Goal: Find specific page/section: Find specific page/section

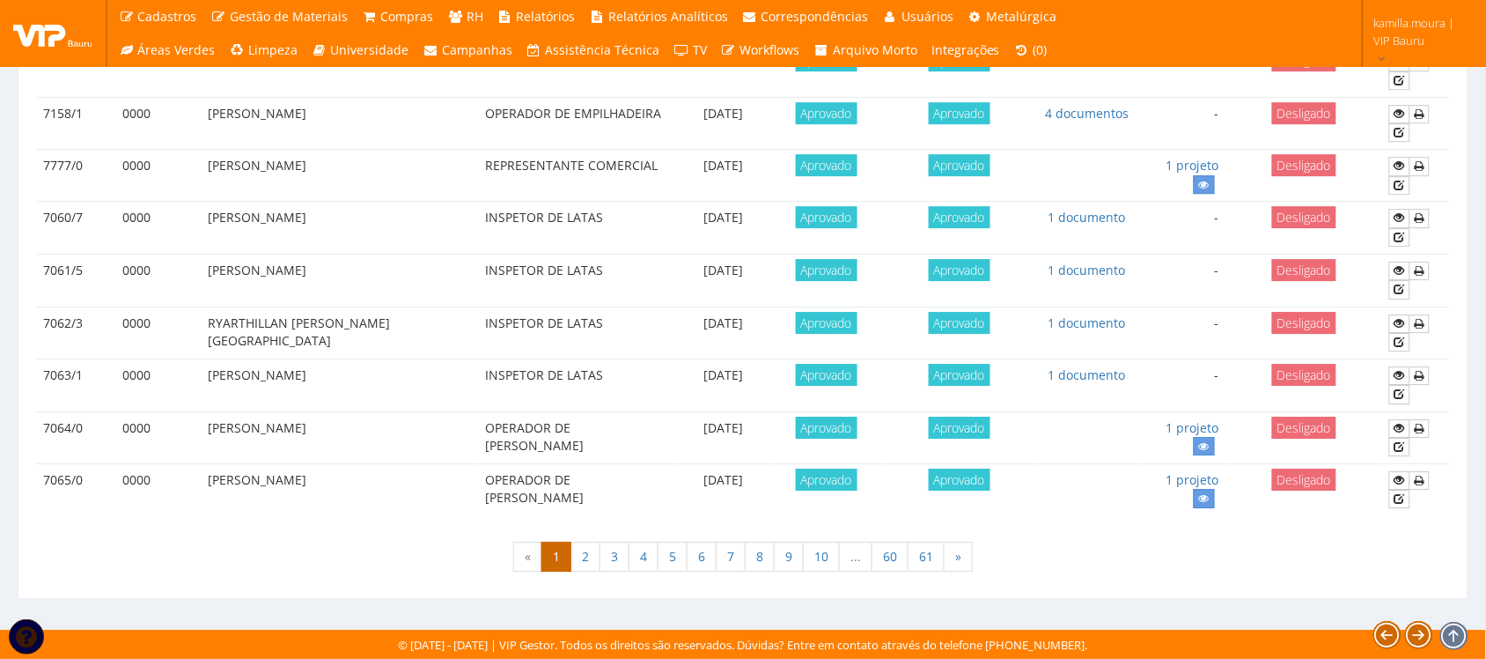
scroll to position [1559, 0]
click at [789, 560] on link "9" at bounding box center [789, 556] width 30 height 30
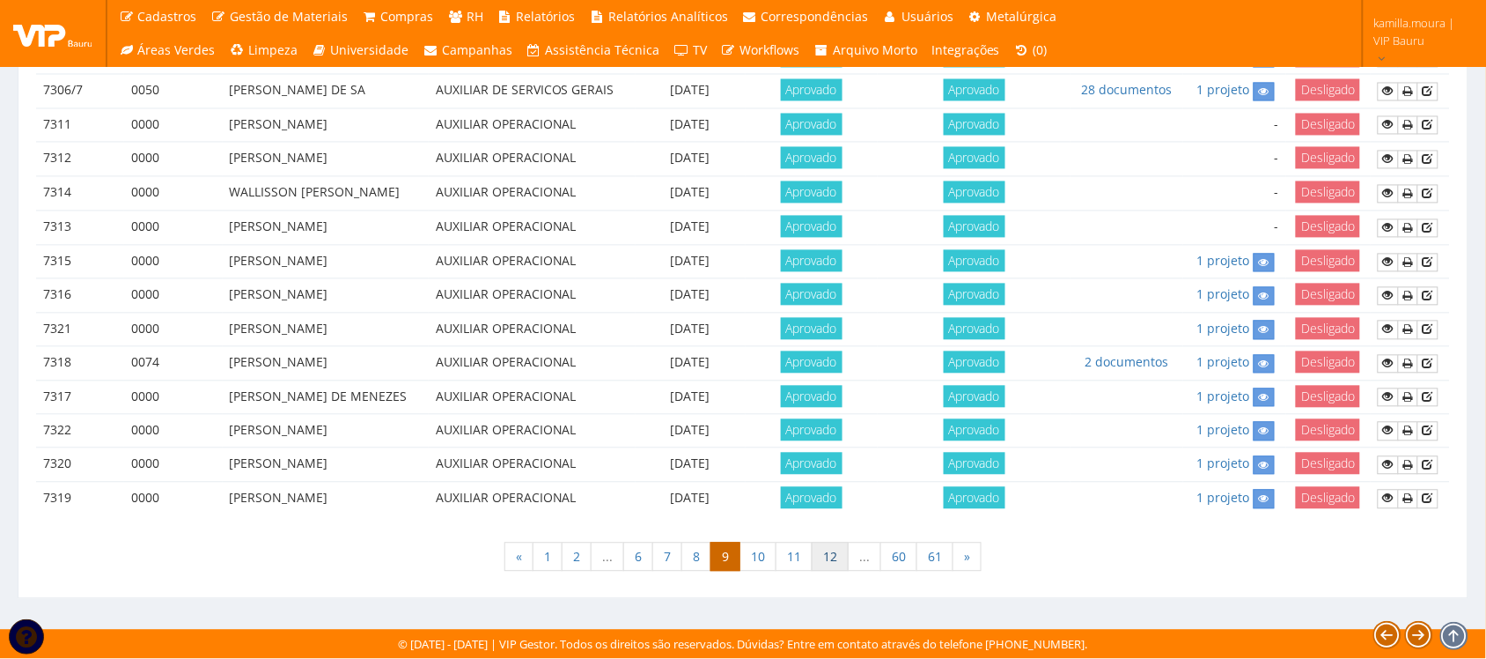
scroll to position [976, 0]
click at [929, 550] on link "61" at bounding box center [935, 557] width 37 height 30
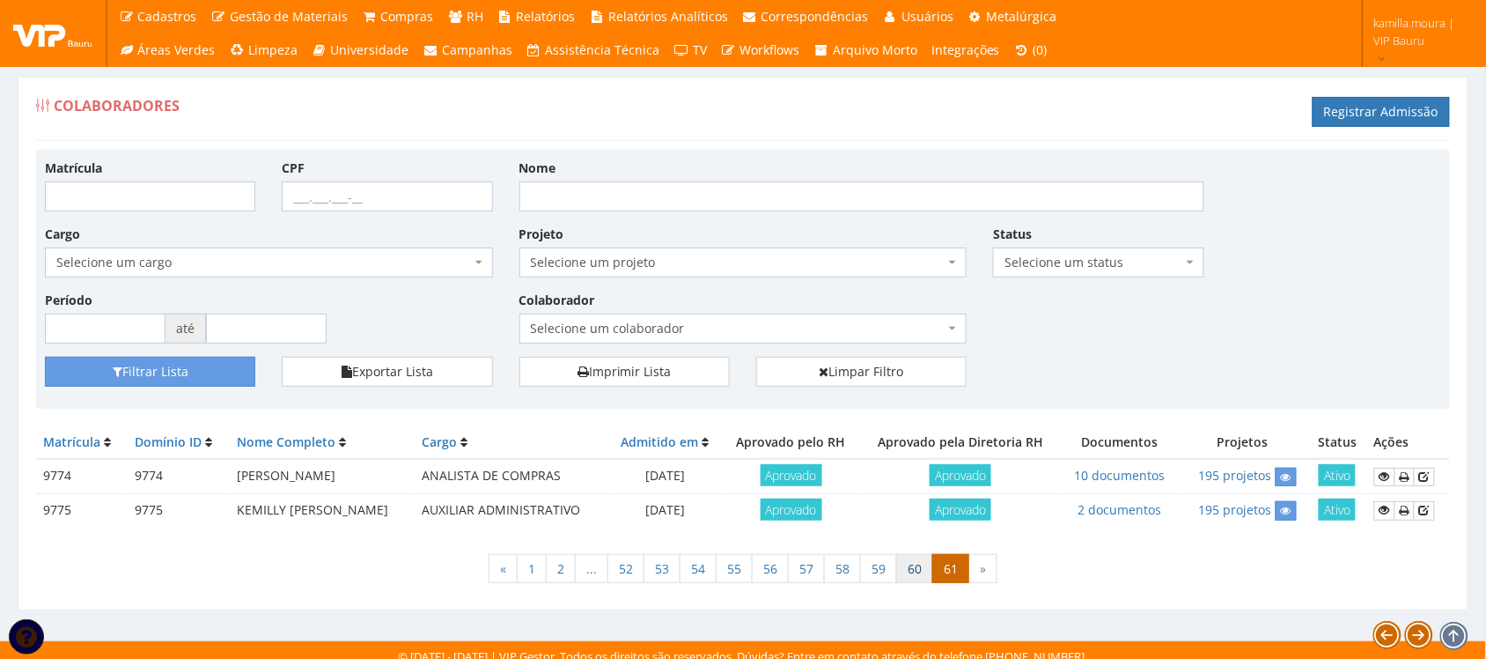
click at [898, 569] on link "60" at bounding box center [914, 569] width 37 height 30
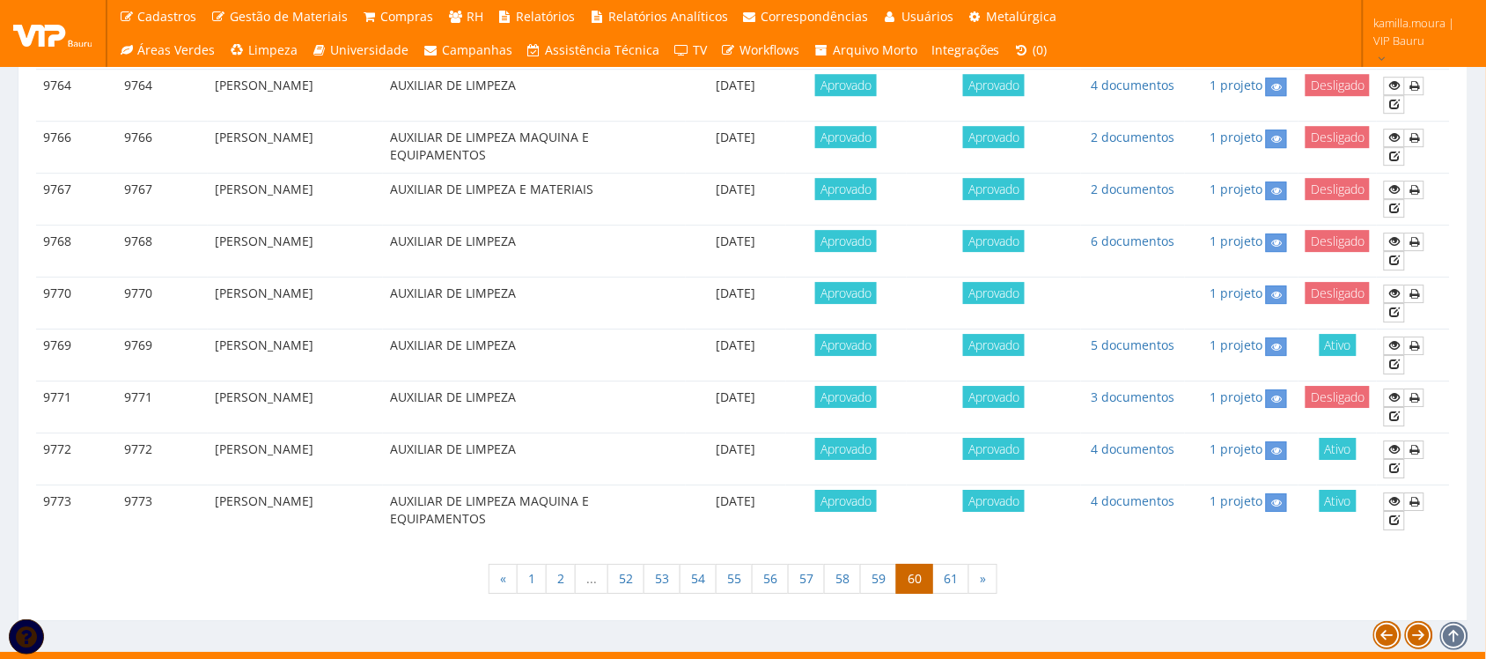
scroll to position [1551, 0]
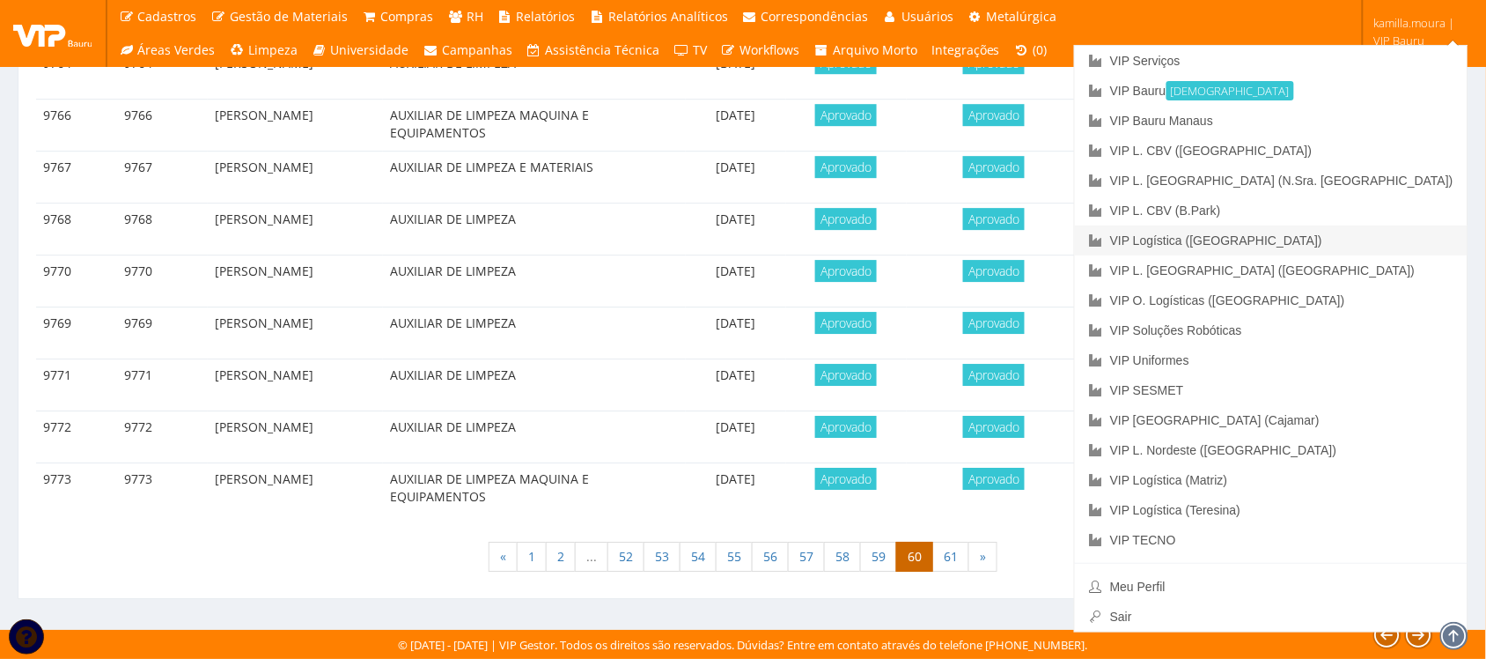
click at [1341, 240] on link "VIP Logística ([GEOGRAPHIC_DATA])" at bounding box center [1271, 240] width 393 height 30
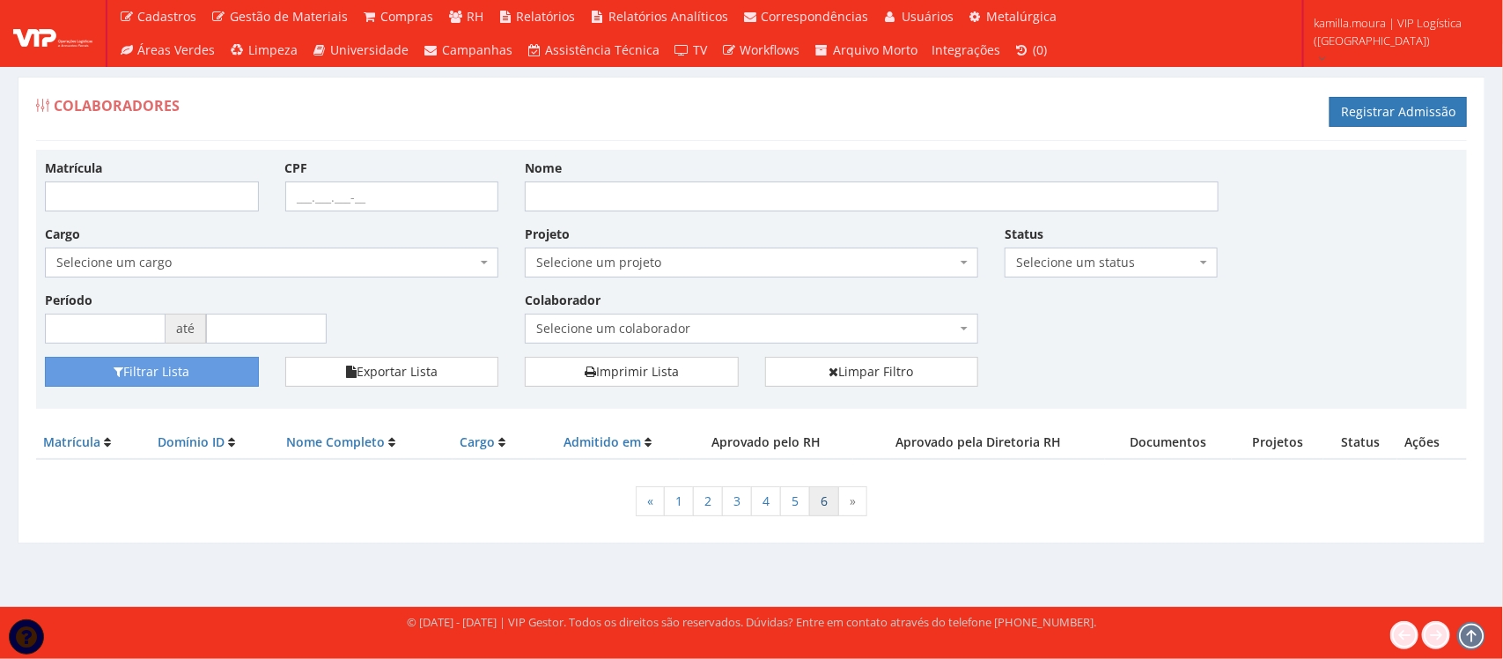
click at [830, 507] on link "6" at bounding box center [824, 501] width 30 height 30
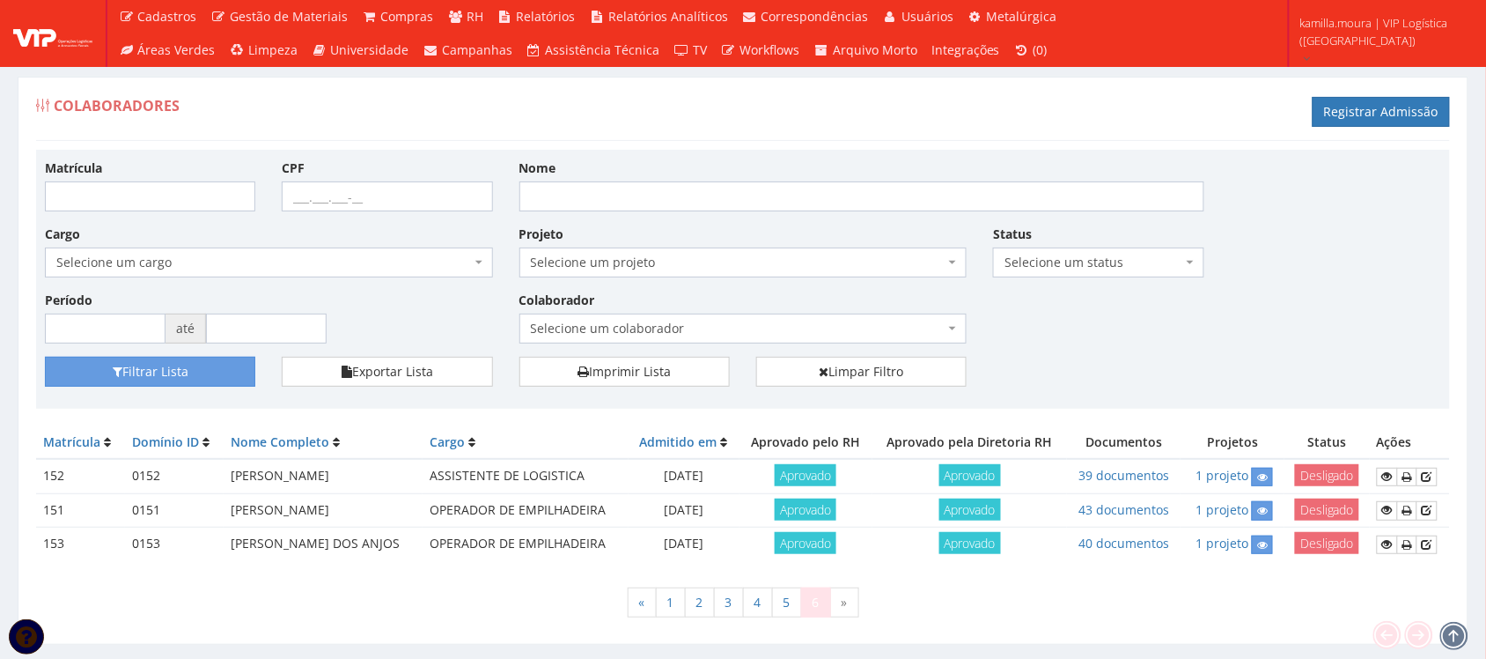
scroll to position [47, 0]
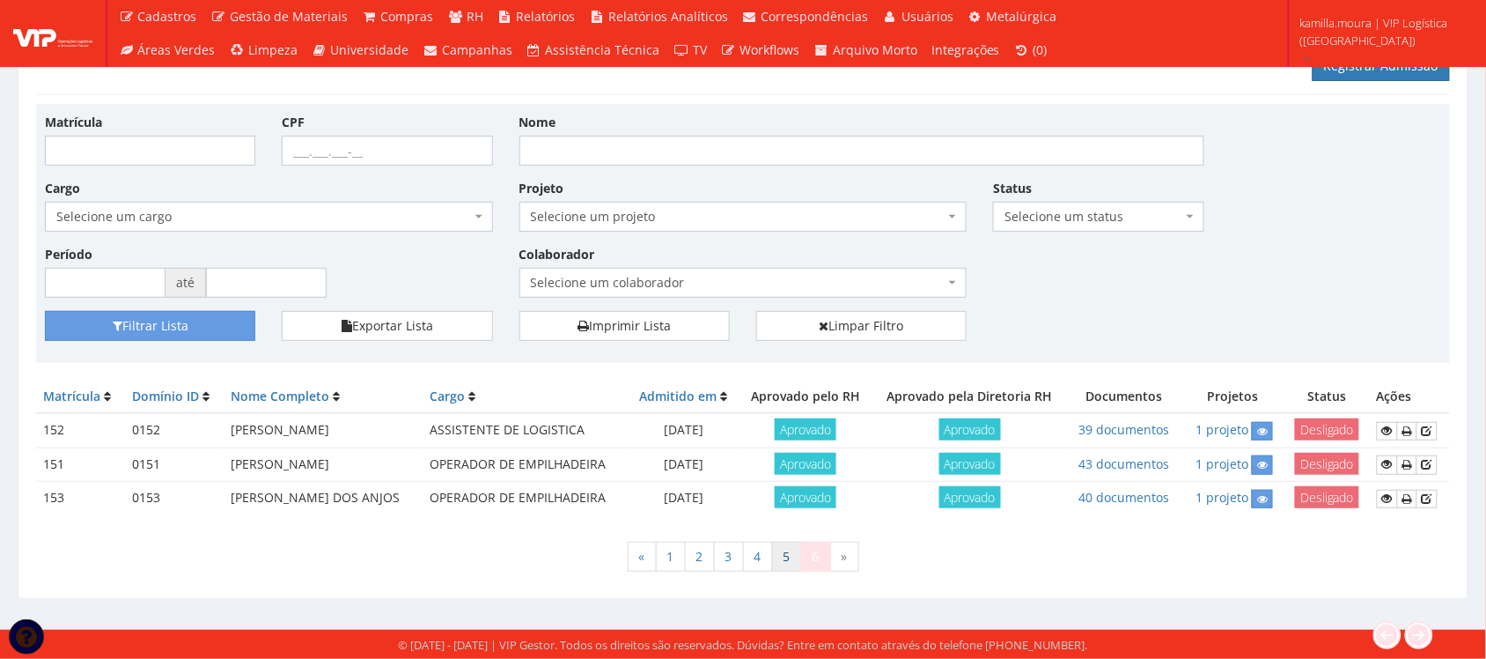
click at [786, 556] on link "5" at bounding box center [787, 556] width 30 height 30
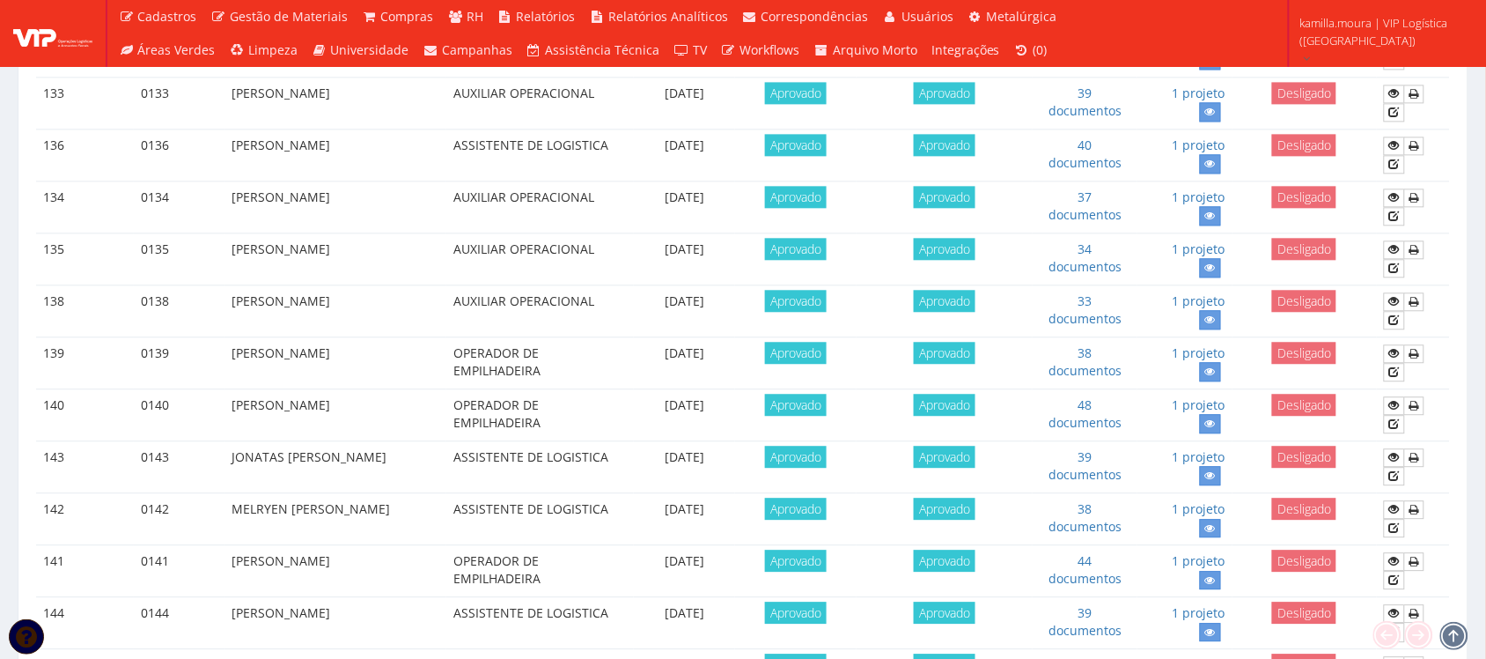
scroll to position [1110, 0]
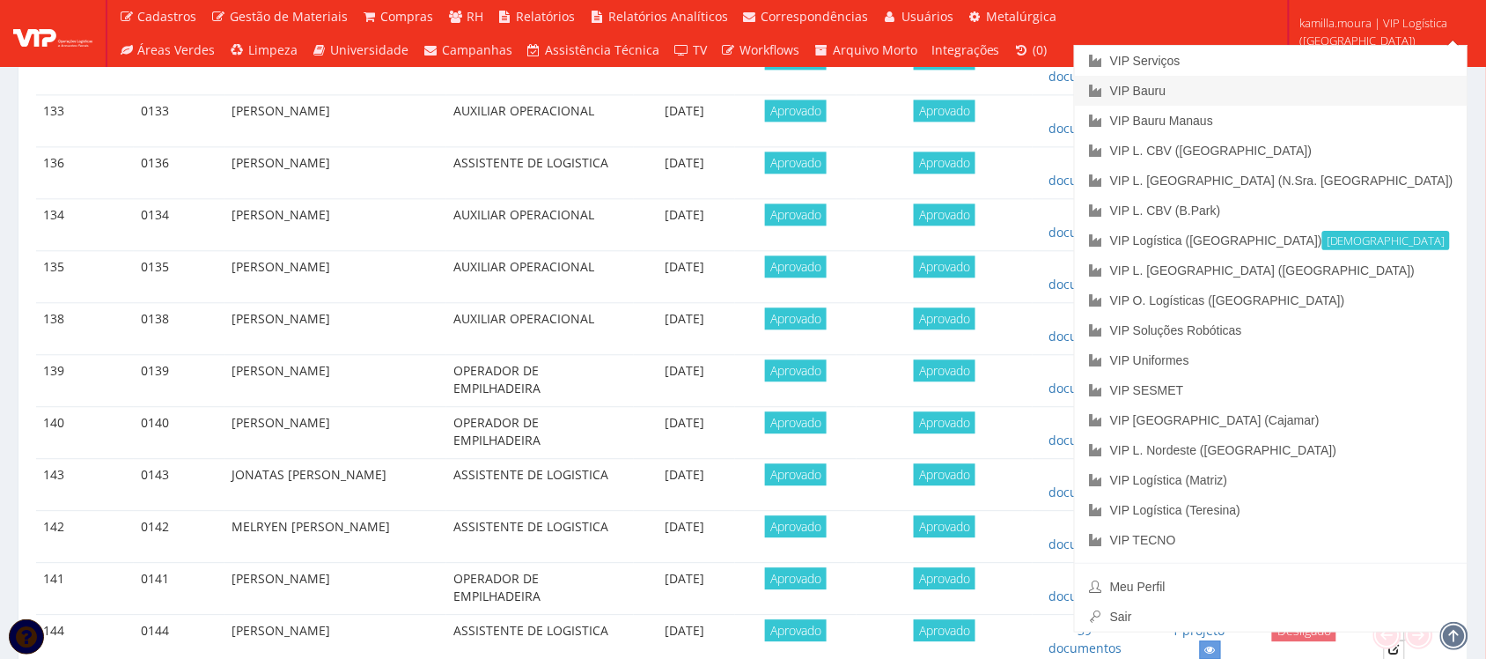
click at [1301, 84] on link "VIP Bauru" at bounding box center [1271, 91] width 393 height 30
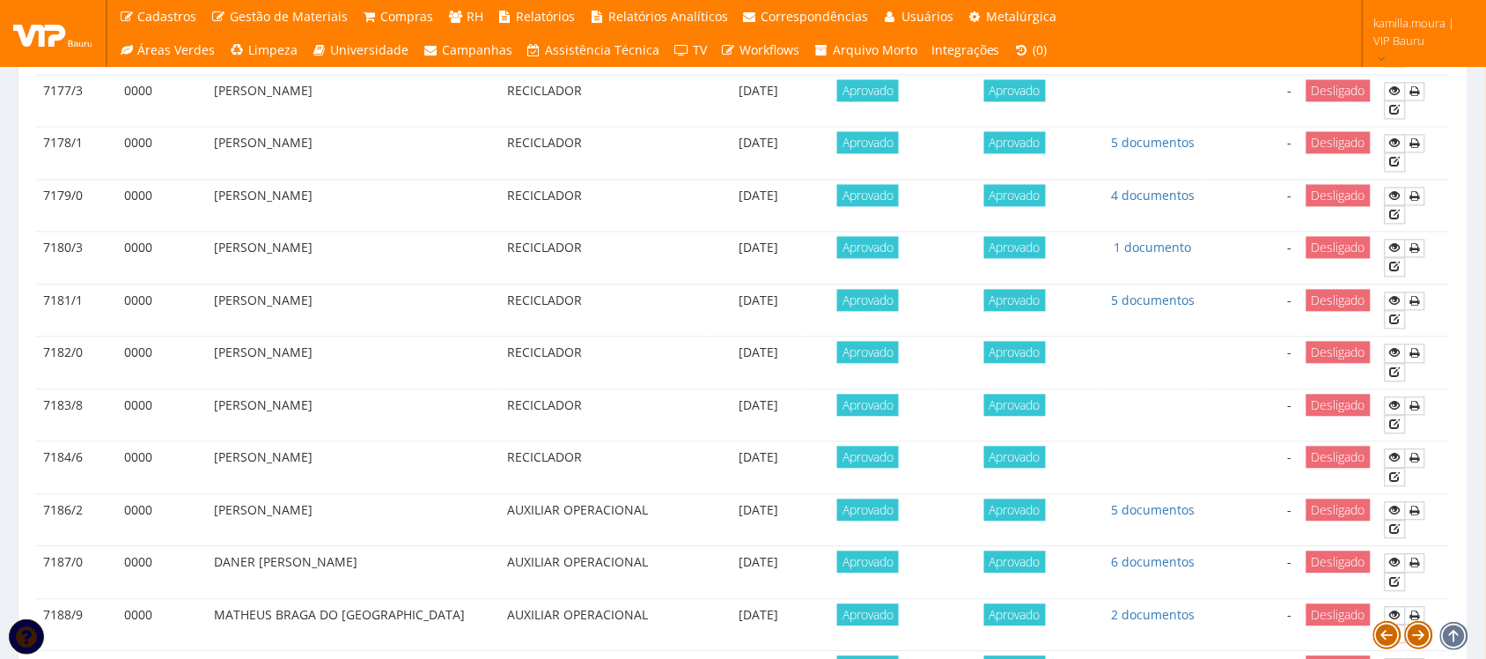
scroll to position [976, 0]
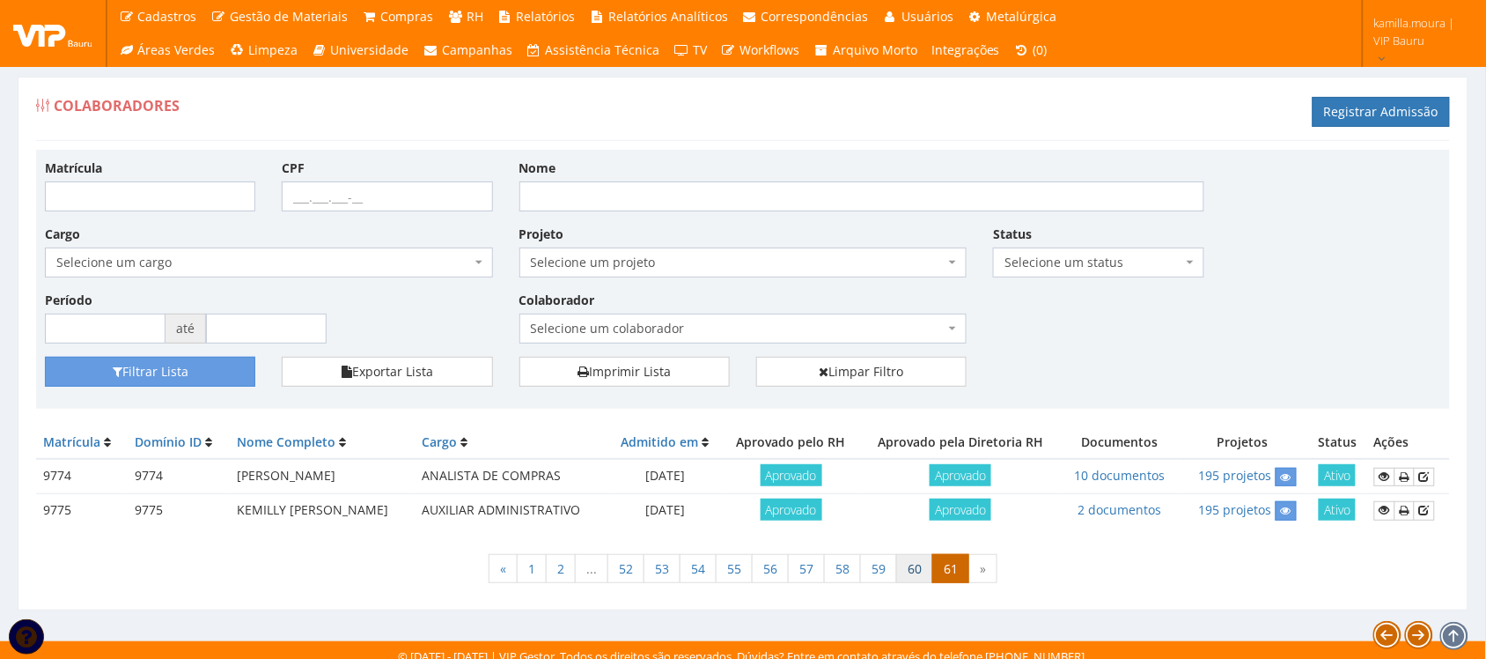
click at [917, 569] on link "60" at bounding box center [914, 569] width 37 height 30
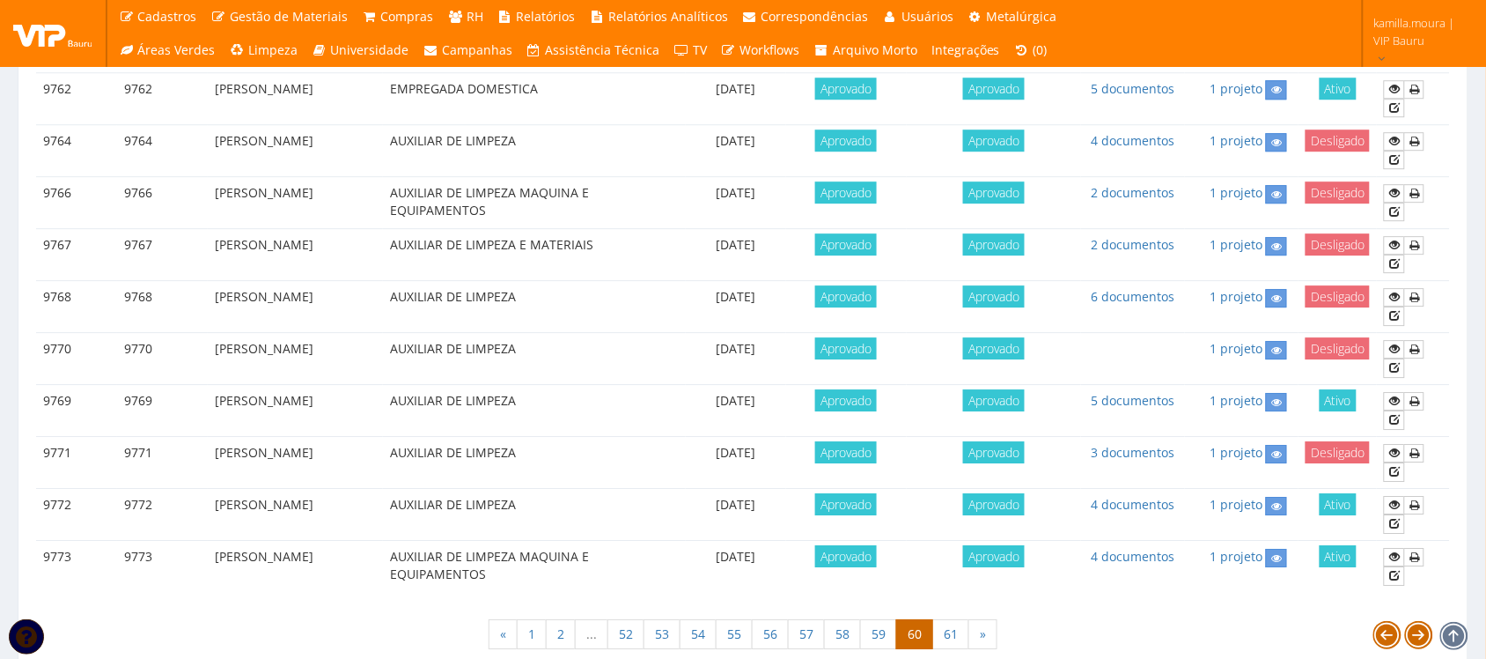
scroll to position [1551, 0]
